Goal: Task Accomplishment & Management: Manage account settings

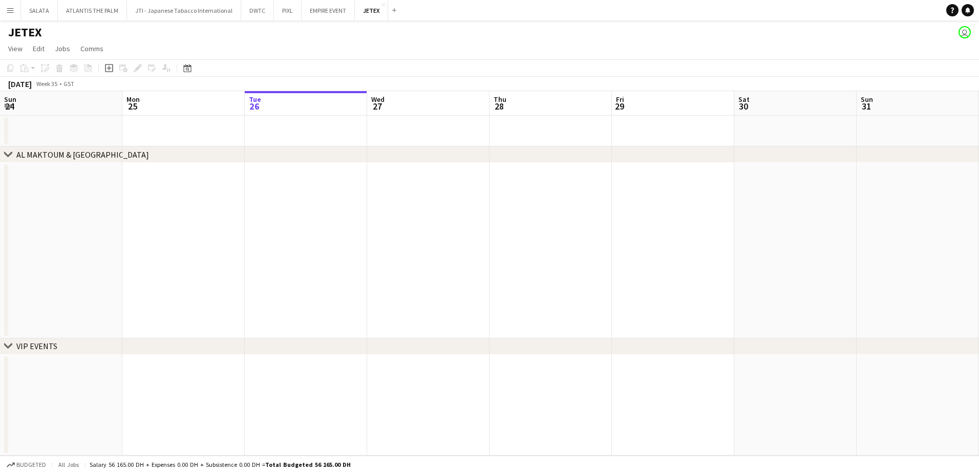
scroll to position [0, 388]
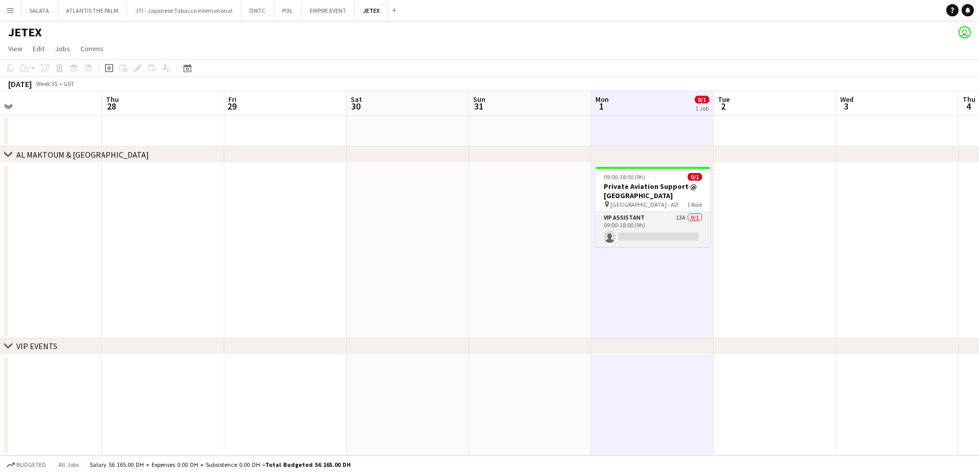
click at [654, 223] on app-card-role "VIP Assistant 13A 0/1 09:00-18:00 (9h) single-neutral-actions" at bounding box center [653, 229] width 115 height 35
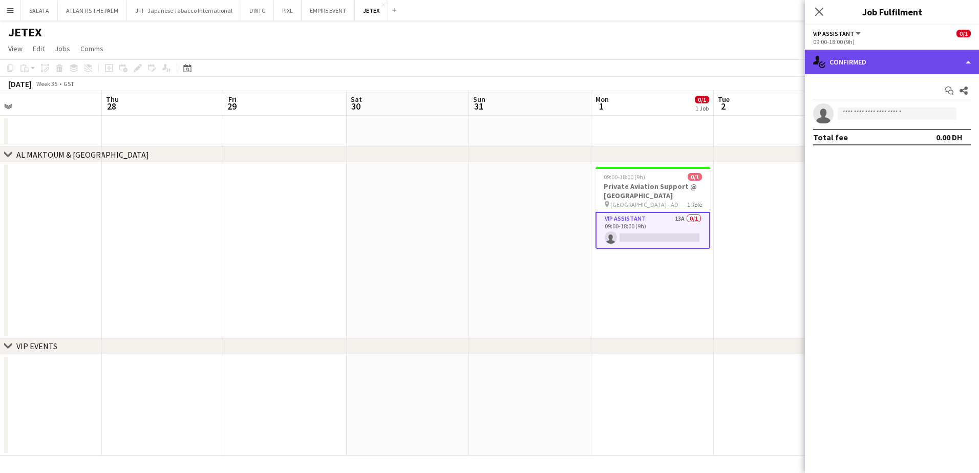
click at [877, 55] on div "single-neutral-actions-check-2 Confirmed" at bounding box center [892, 62] width 174 height 25
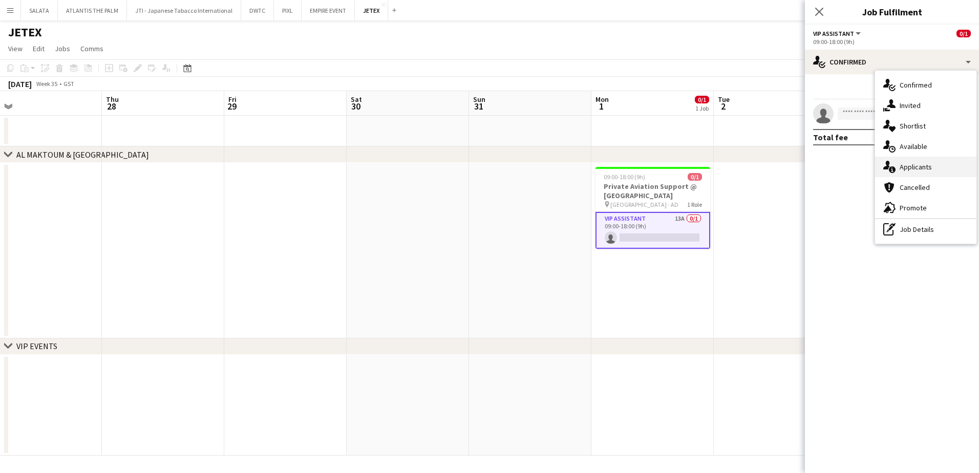
click at [897, 171] on div "single-neutral-actions-information Applicants" at bounding box center [925, 167] width 101 height 20
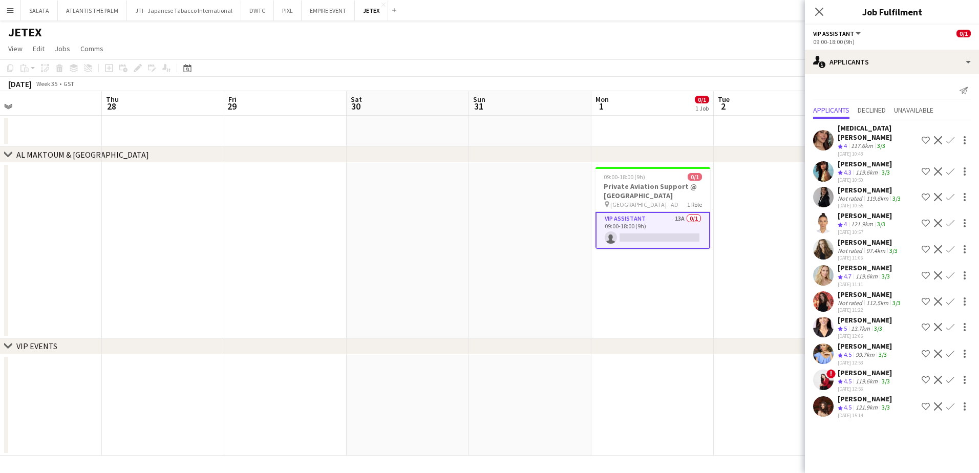
click at [826, 405] on app-user-avatar at bounding box center [823, 406] width 20 height 20
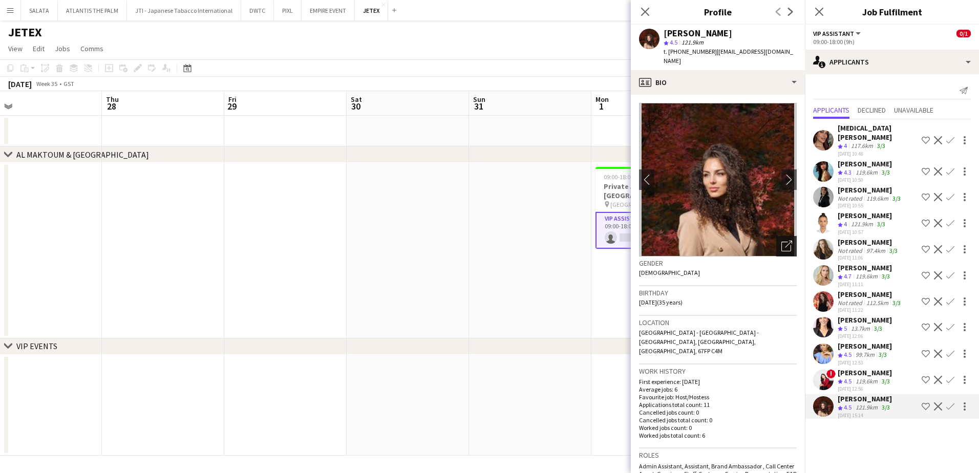
click at [782, 241] on icon "Open photos pop-in" at bounding box center [787, 246] width 11 height 11
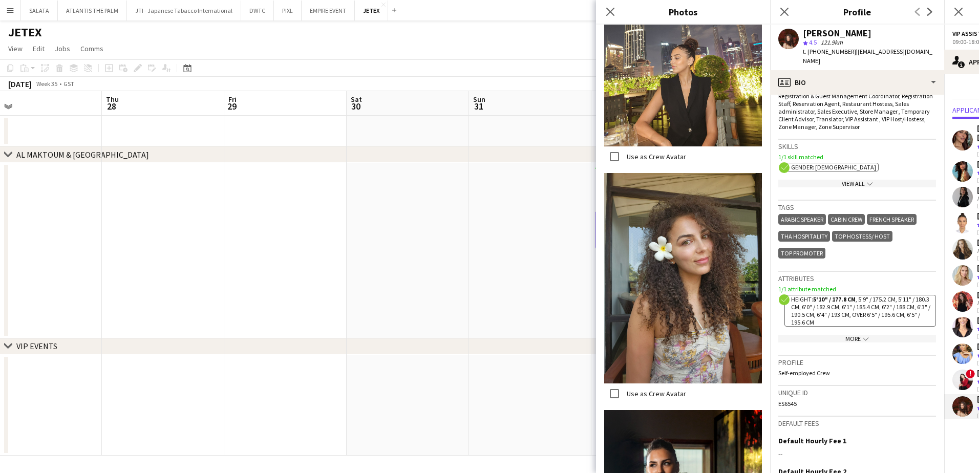
scroll to position [410, 0]
click at [848, 334] on div "More chevron-down" at bounding box center [858, 338] width 158 height 8
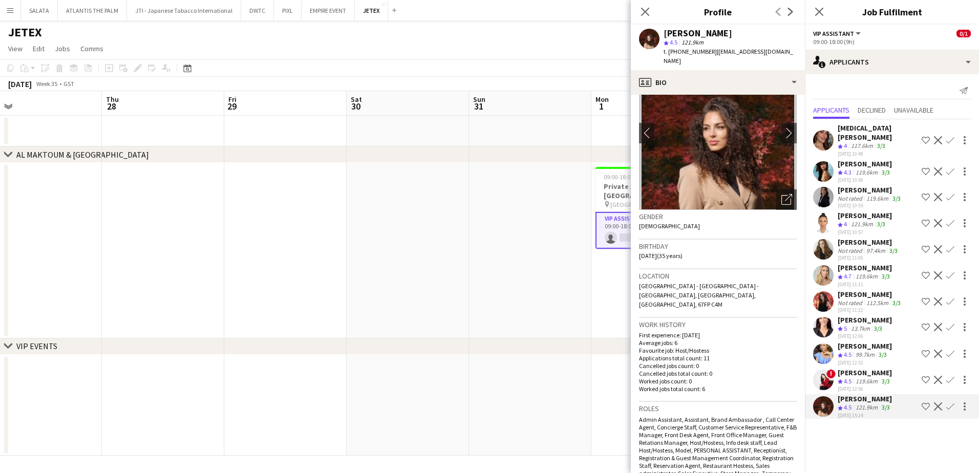
scroll to position [0, 0]
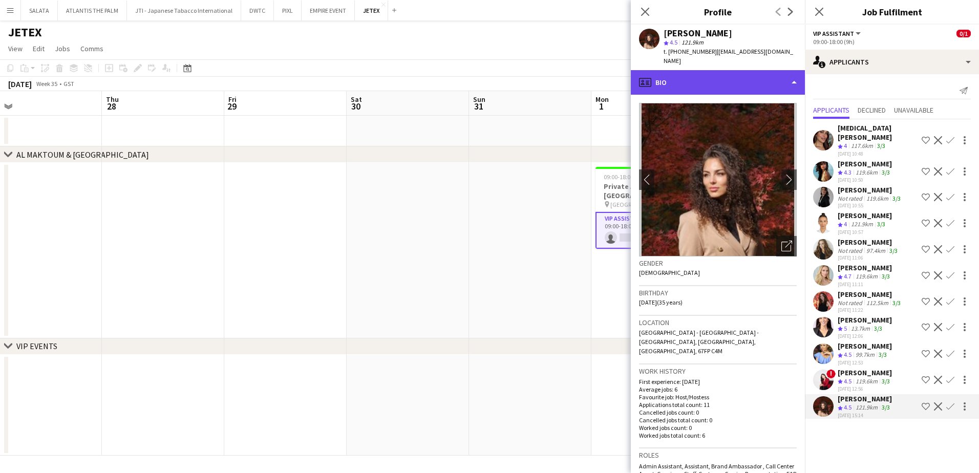
click at [680, 80] on div "profile Bio" at bounding box center [718, 82] width 174 height 25
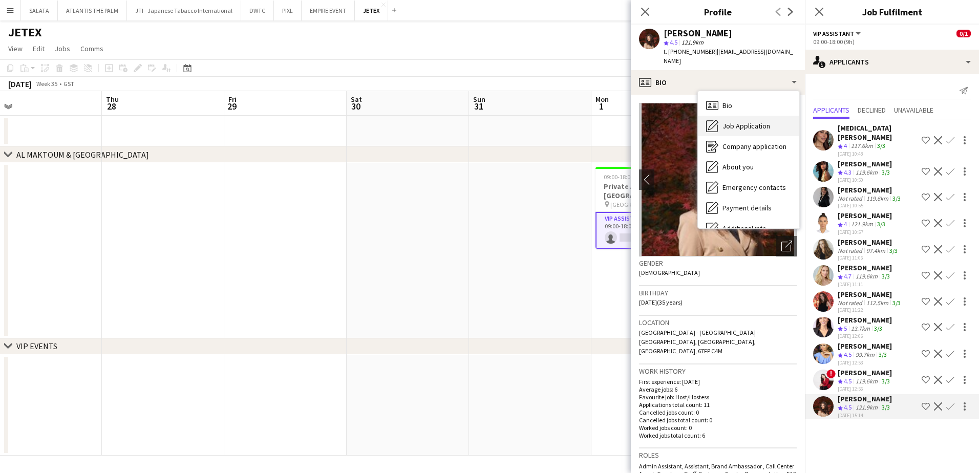
click at [734, 121] on span "Job Application" at bounding box center [747, 125] width 48 height 9
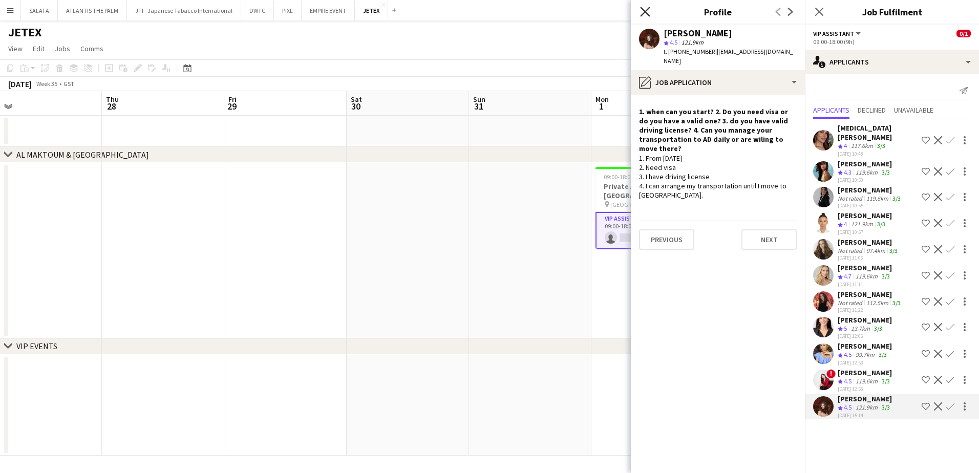
click at [645, 9] on icon "Close pop-in" at bounding box center [645, 12] width 10 height 10
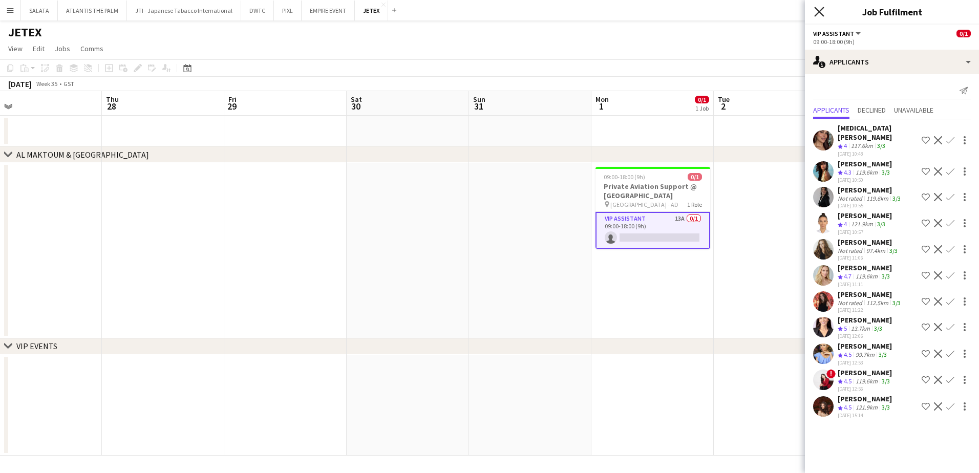
click at [823, 12] on icon "Close pop-in" at bounding box center [819, 12] width 10 height 10
